Goal: Task Accomplishment & Management: Use online tool/utility

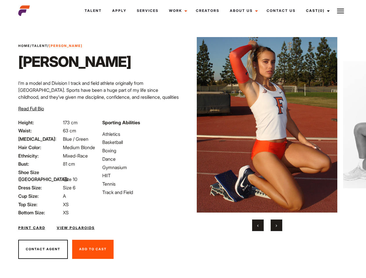
click at [316, 11] on link "Cast (0)" at bounding box center [317, 11] width 32 height 16
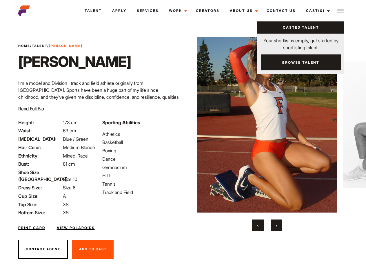
click at [340, 11] on img at bounding box center [340, 11] width 7 height 7
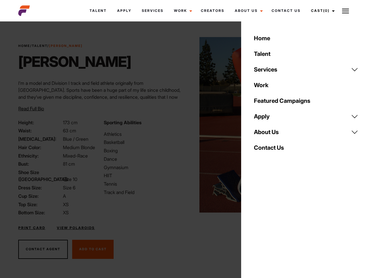
click at [267, 134] on body "Talent Apply Services Work Campaigns Jobs Job Request Creators About Us Founder…" at bounding box center [185, 156] width 371 height 266
click at [183, 125] on div "Sporting Abilities Athletics Basketball Boxing Dance Gymnasium HIIT Tennis Trac…" at bounding box center [142, 167] width 85 height 97
click at [258, 225] on div "Home Talent Services Talent Casting Photography Videography Creative Hair and M…" at bounding box center [306, 139] width 130 height 278
click at [276, 225] on div "Home Talent Services Talent Casting Photography Videography Creative Hair and M…" at bounding box center [306, 139] width 130 height 278
